Goal: Transaction & Acquisition: Purchase product/service

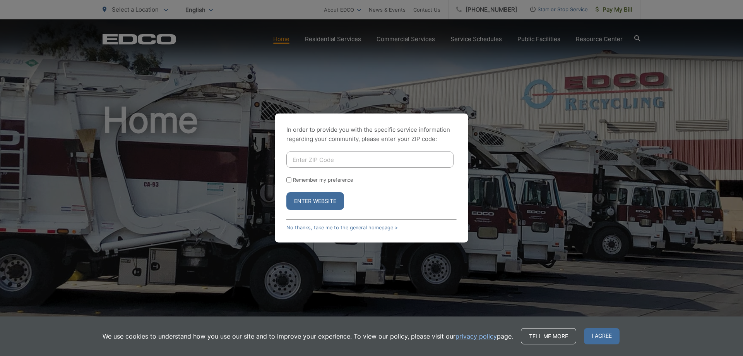
click at [297, 161] on input "Enter ZIP Code" at bounding box center [369, 159] width 167 height 16
click at [289, 180] on input "Remember my preference" at bounding box center [288, 179] width 5 height 5
checkbox input "true"
click at [296, 160] on input "Enter ZIP Code" at bounding box center [369, 159] width 167 height 16
type input "92019"
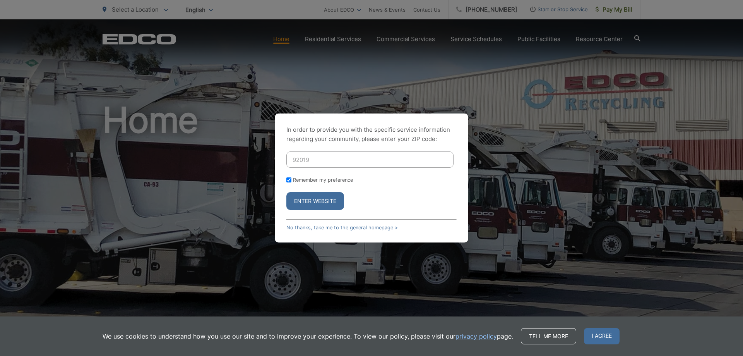
click at [318, 197] on button "Enter Website" at bounding box center [315, 201] width 58 height 18
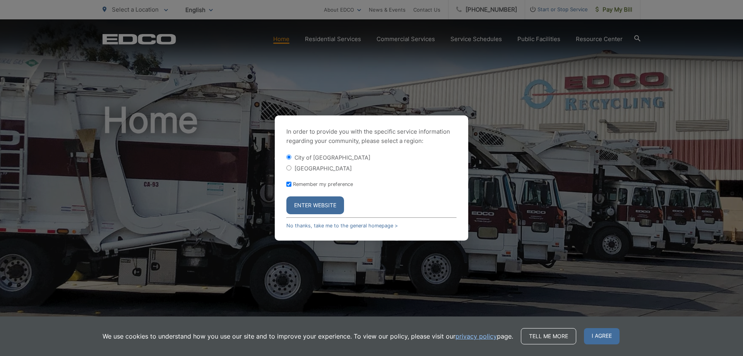
click at [316, 202] on button "Enter Website" at bounding box center [315, 205] width 58 height 18
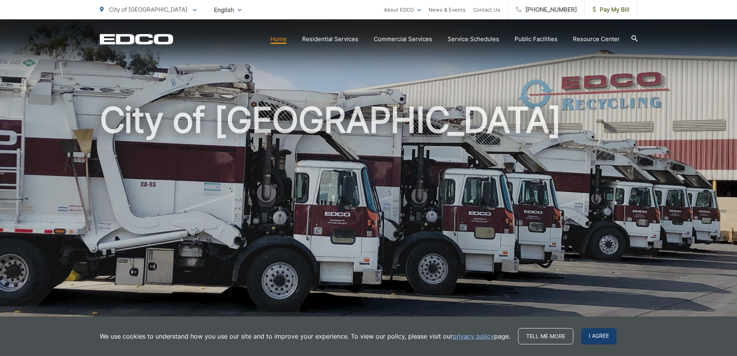
click at [597, 336] on span "I agree" at bounding box center [599, 336] width 36 height 16
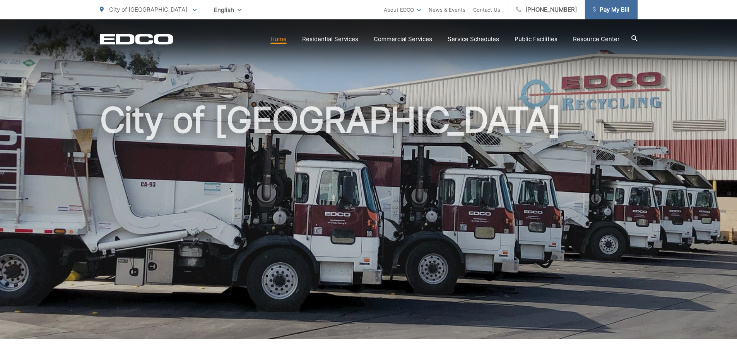
click at [611, 6] on span "Pay My Bill" at bounding box center [611, 9] width 37 height 9
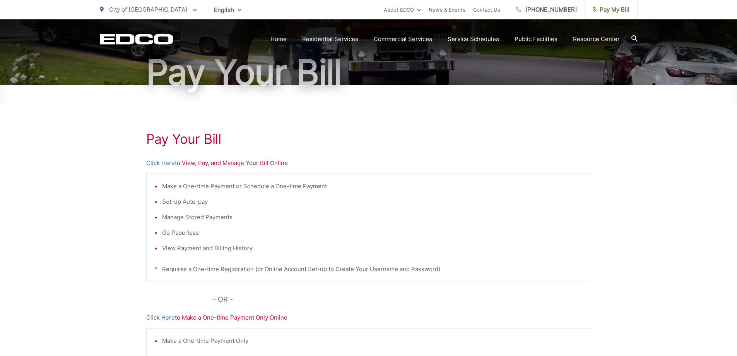
scroll to position [70, 0]
click at [208, 216] on li "Manage Stored Payments" at bounding box center [372, 216] width 421 height 9
click at [156, 159] on link "Click Here" at bounding box center [160, 162] width 29 height 9
